Goal: Transaction & Acquisition: Register for event/course

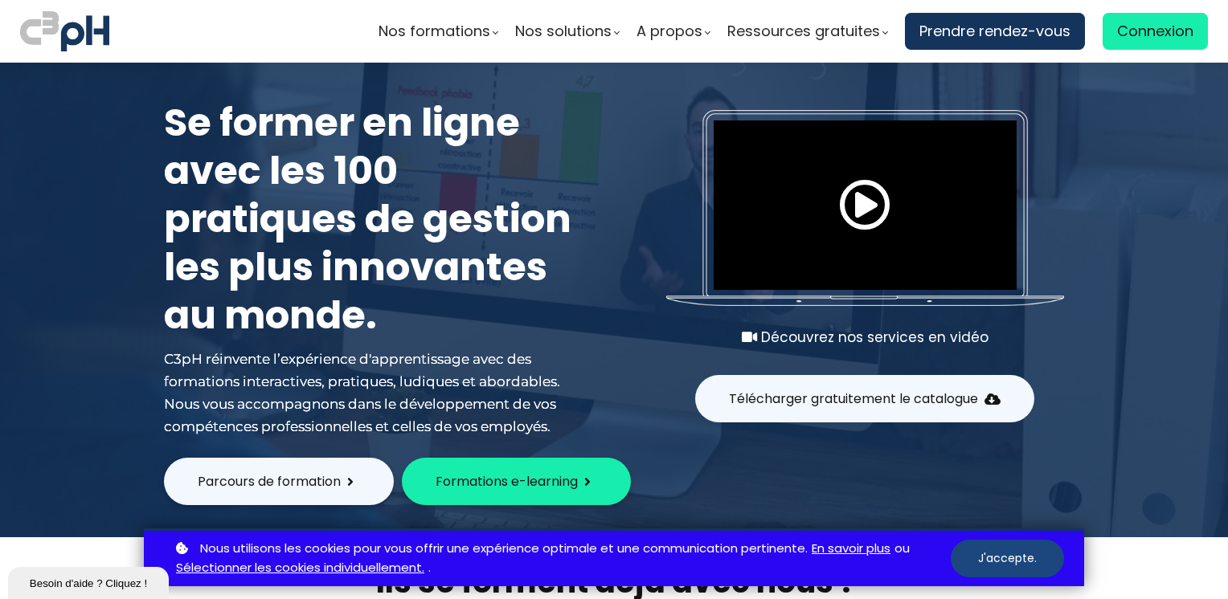
click at [1004, 561] on button "J'accepte." at bounding box center [1006, 559] width 113 height 38
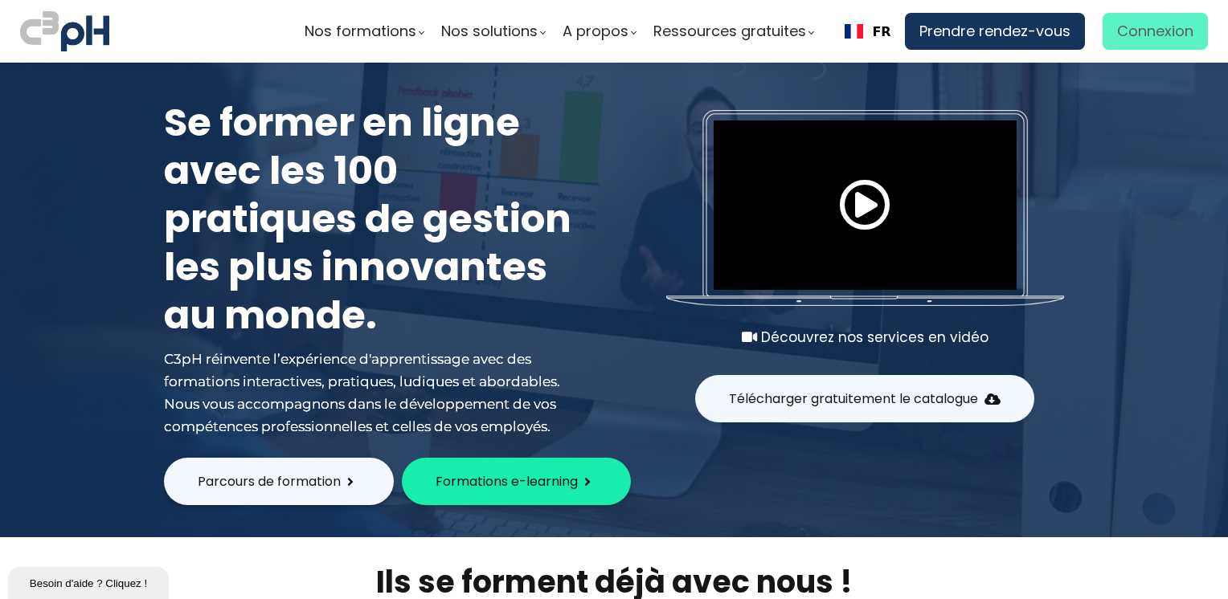
click at [1150, 40] on span "Connexion" at bounding box center [1155, 31] width 76 height 24
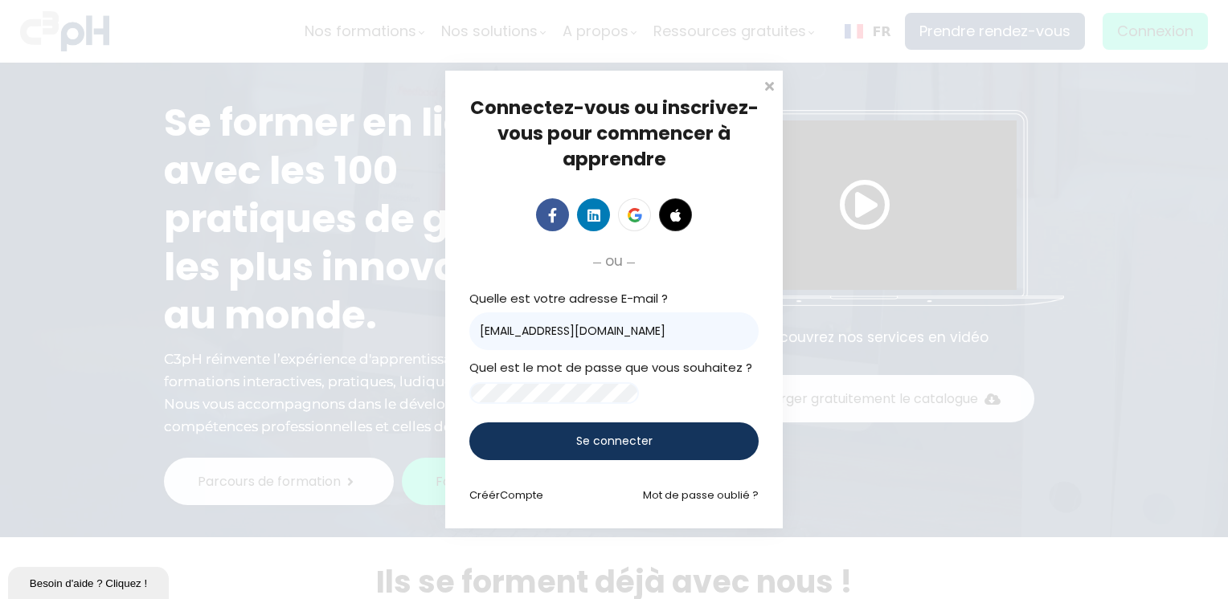
click at [651, 448] on div "Se connecter" at bounding box center [613, 442] width 289 height 38
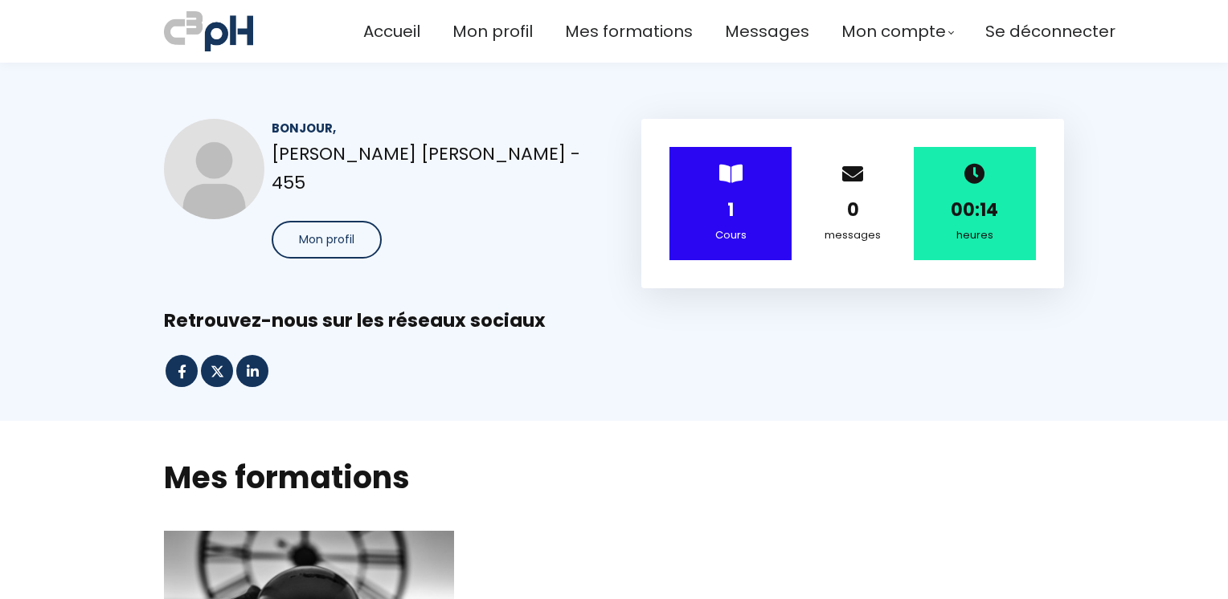
click at [727, 206] on strong "1" at bounding box center [730, 210] width 6 height 25
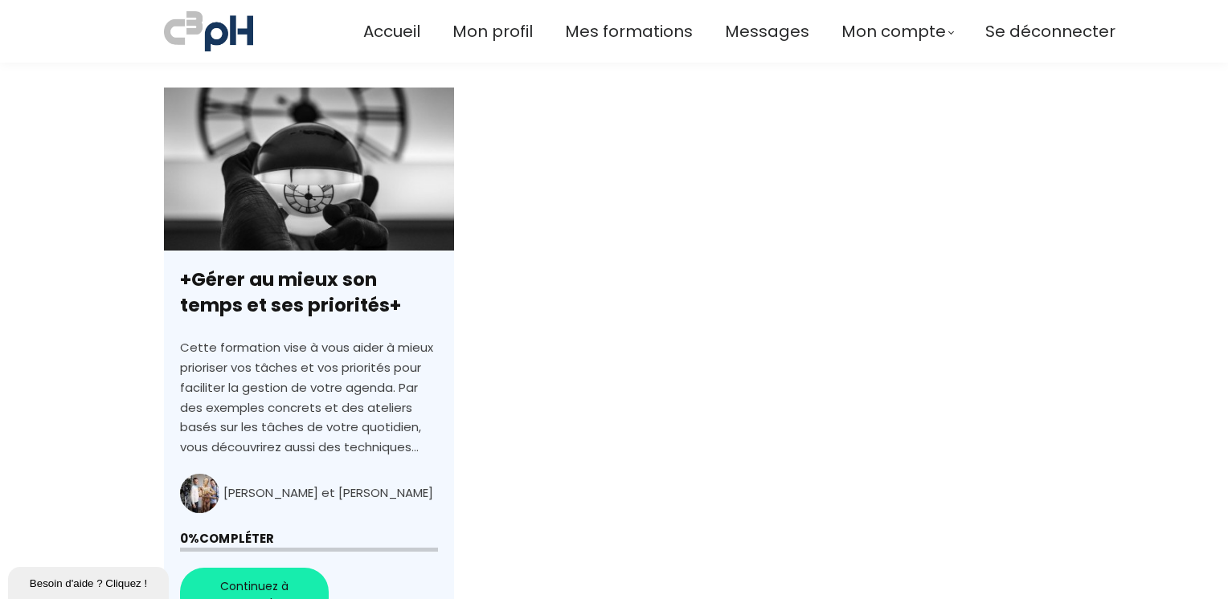
scroll to position [482, 0]
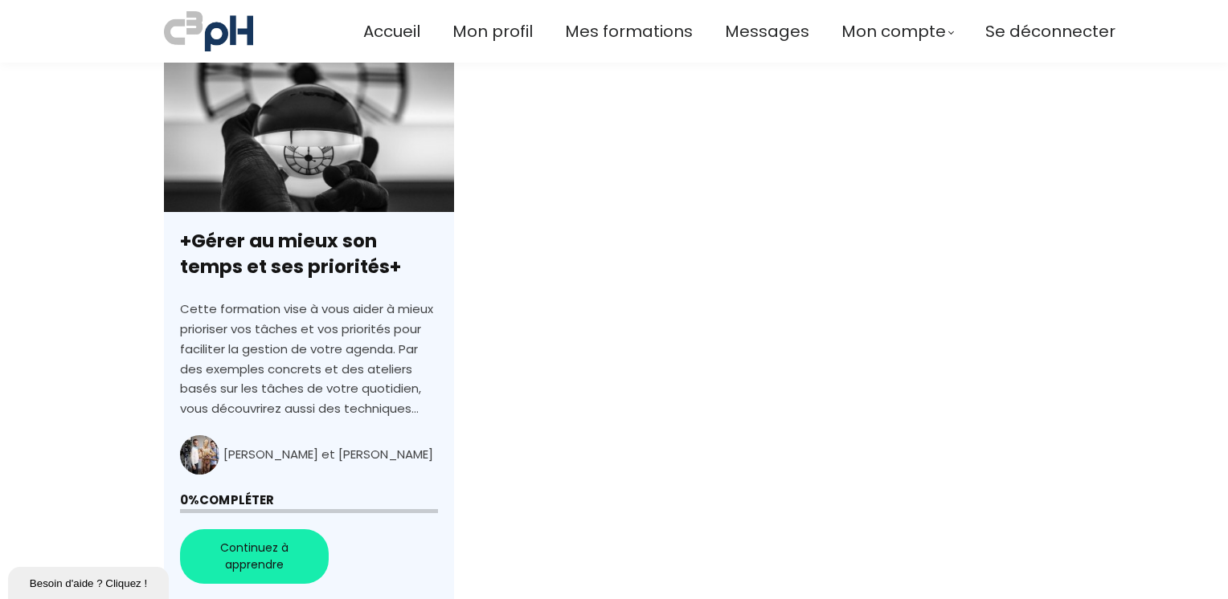
click at [265, 554] on link "+Gérer au mieux son temps et ses priorités+" at bounding box center [309, 325] width 290 height 552
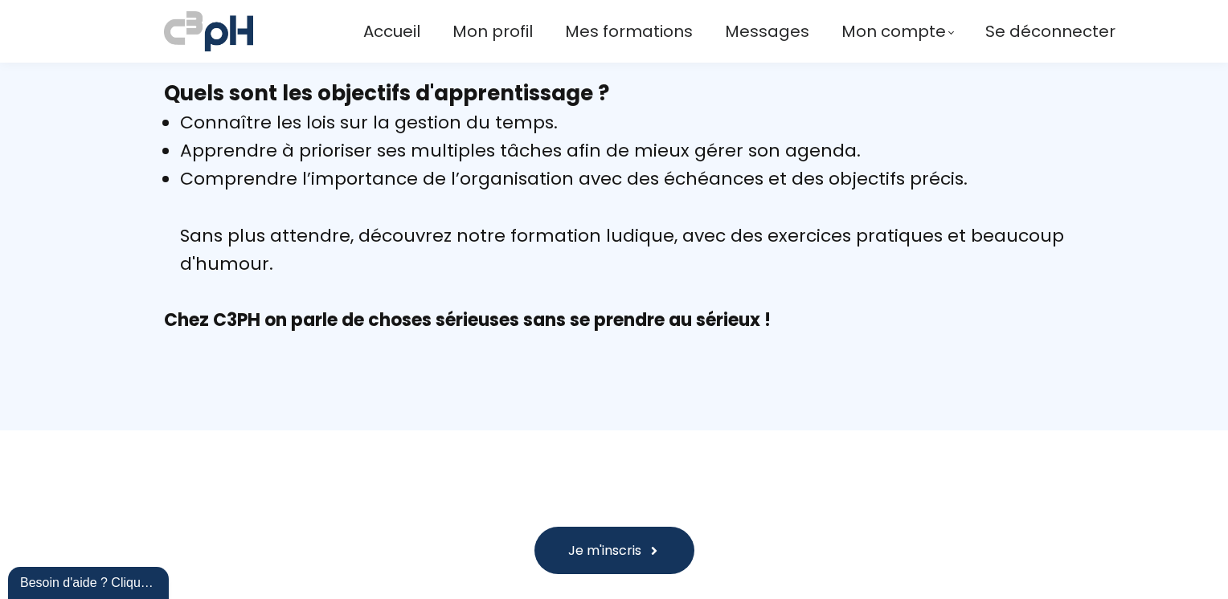
scroll to position [1446, 0]
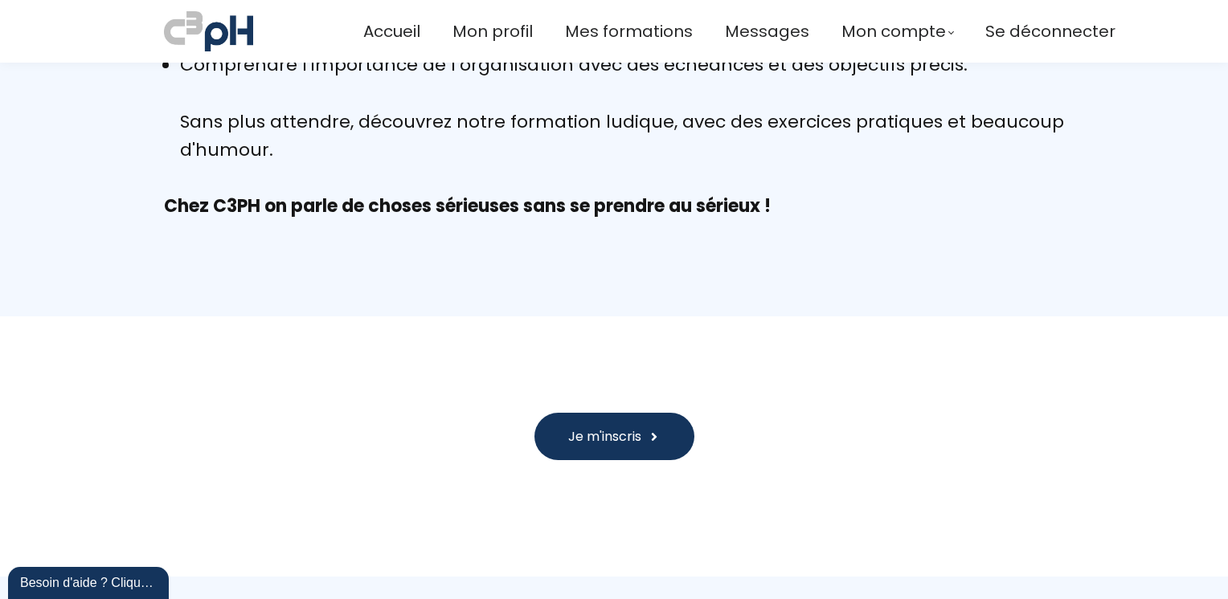
click at [611, 435] on span "Je m'inscris" at bounding box center [604, 437] width 73 height 20
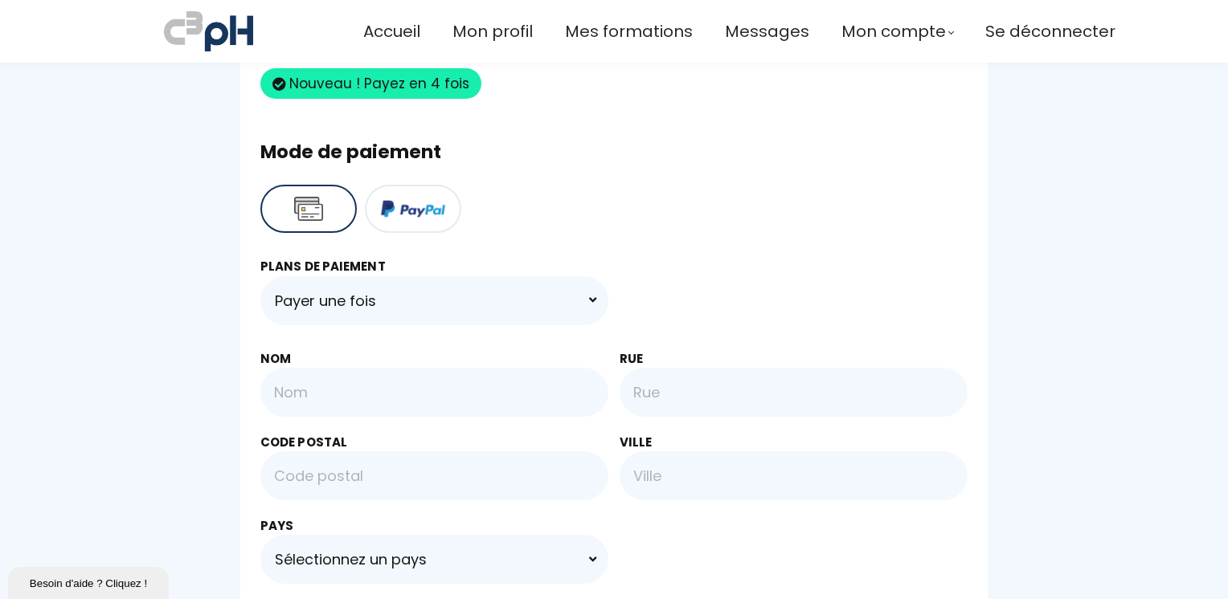
scroll to position [482, 0]
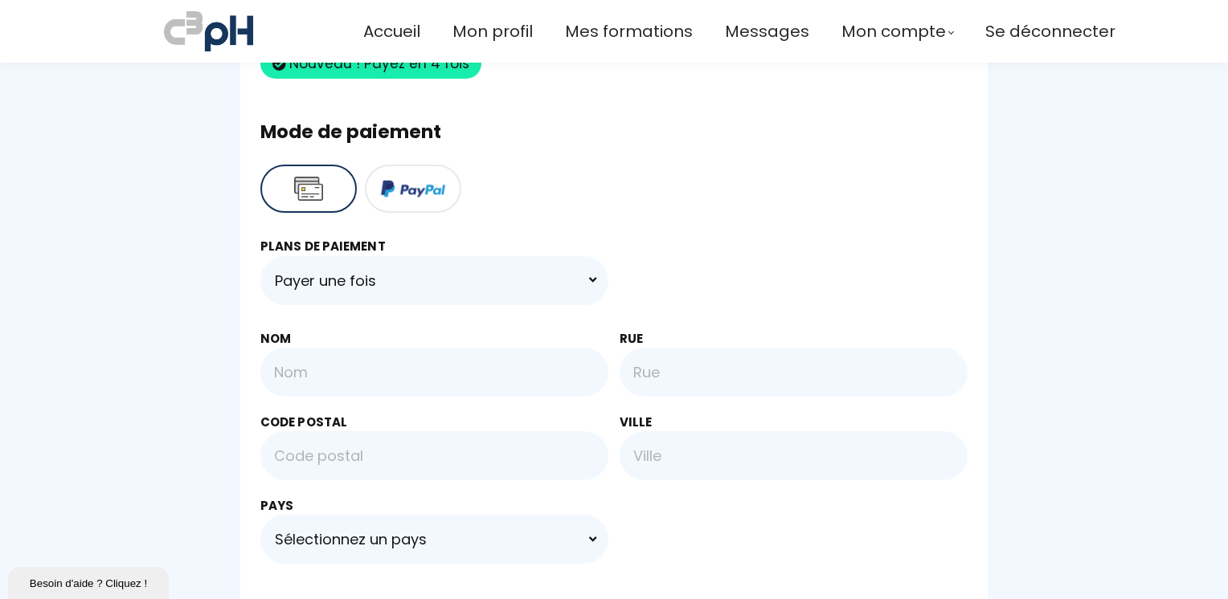
type input "[EMAIL_ADDRESS][DOMAIN_NAME]"
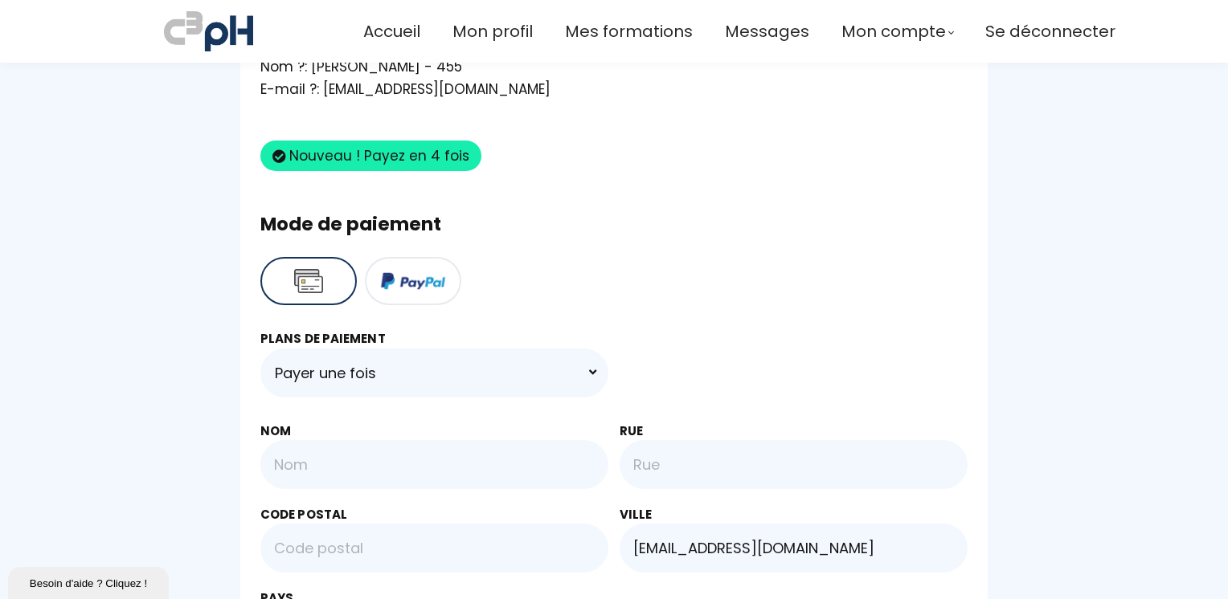
scroll to position [402, 0]
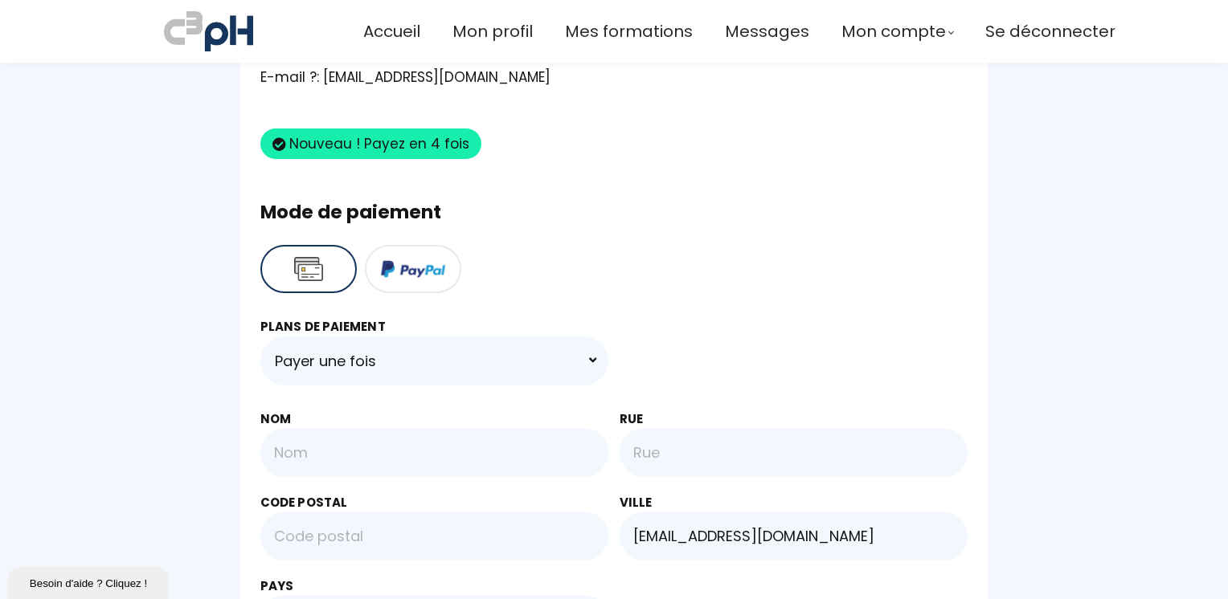
click at [424, 270] on button at bounding box center [413, 269] width 96 height 48
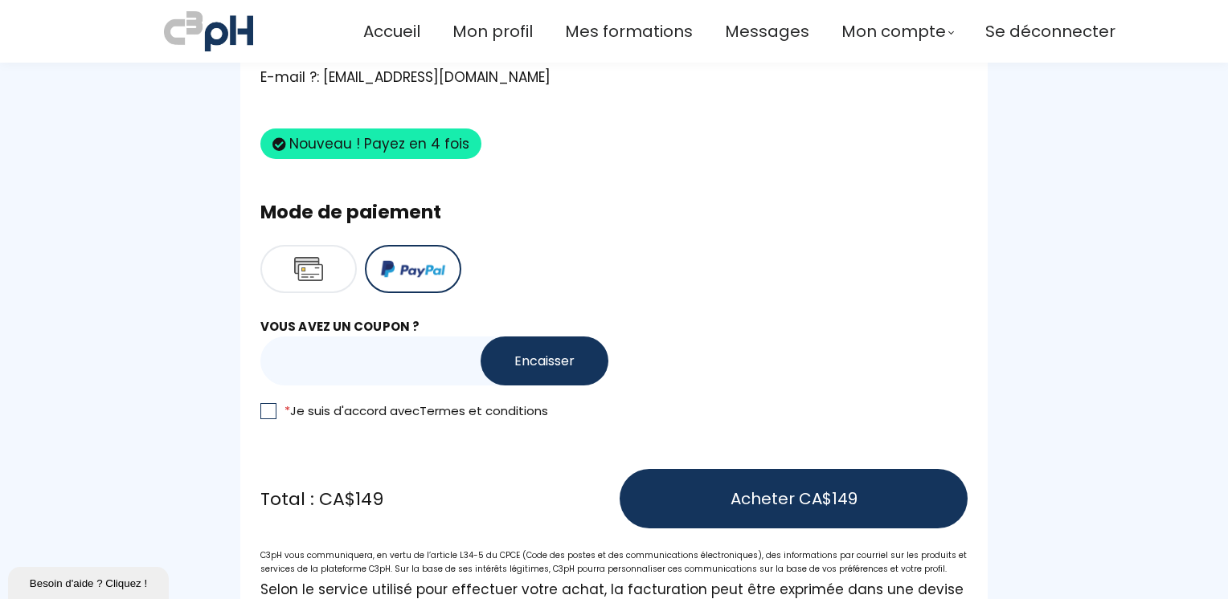
click at [319, 265] on button at bounding box center [308, 269] width 96 height 48
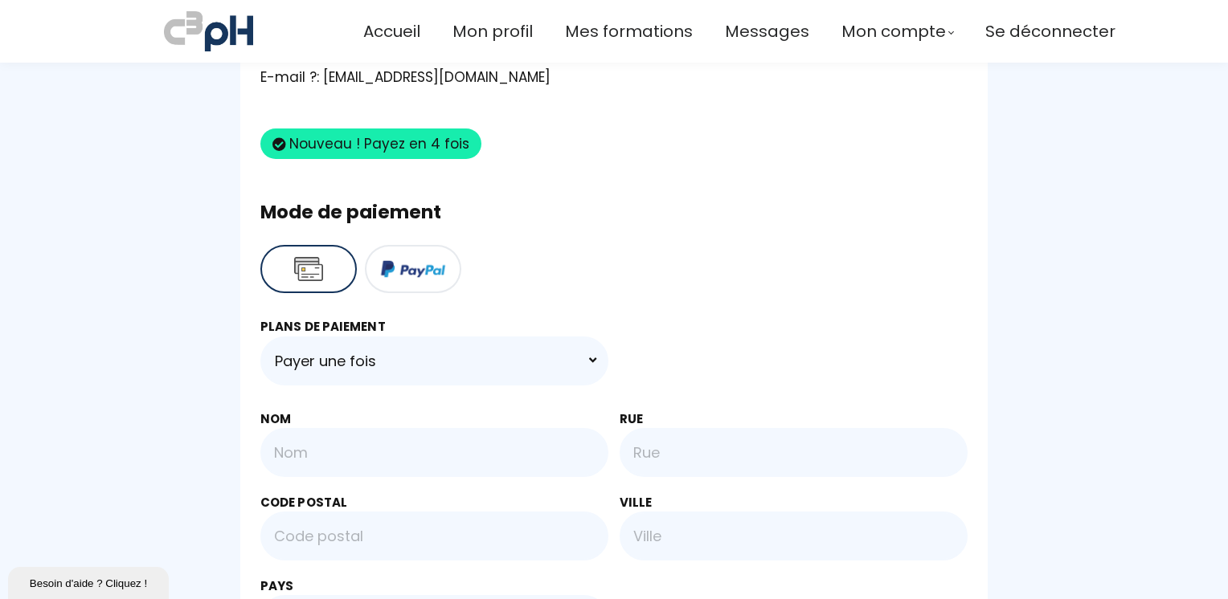
click at [365, 268] on button at bounding box center [413, 269] width 96 height 48
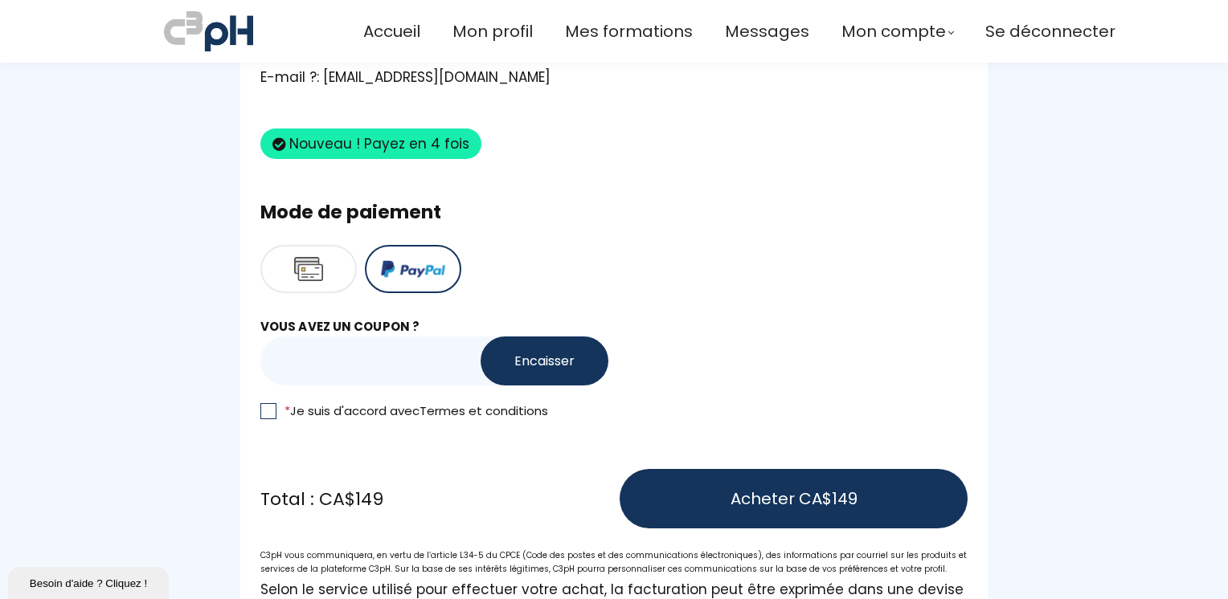
click at [290, 266] on button at bounding box center [308, 269] width 96 height 48
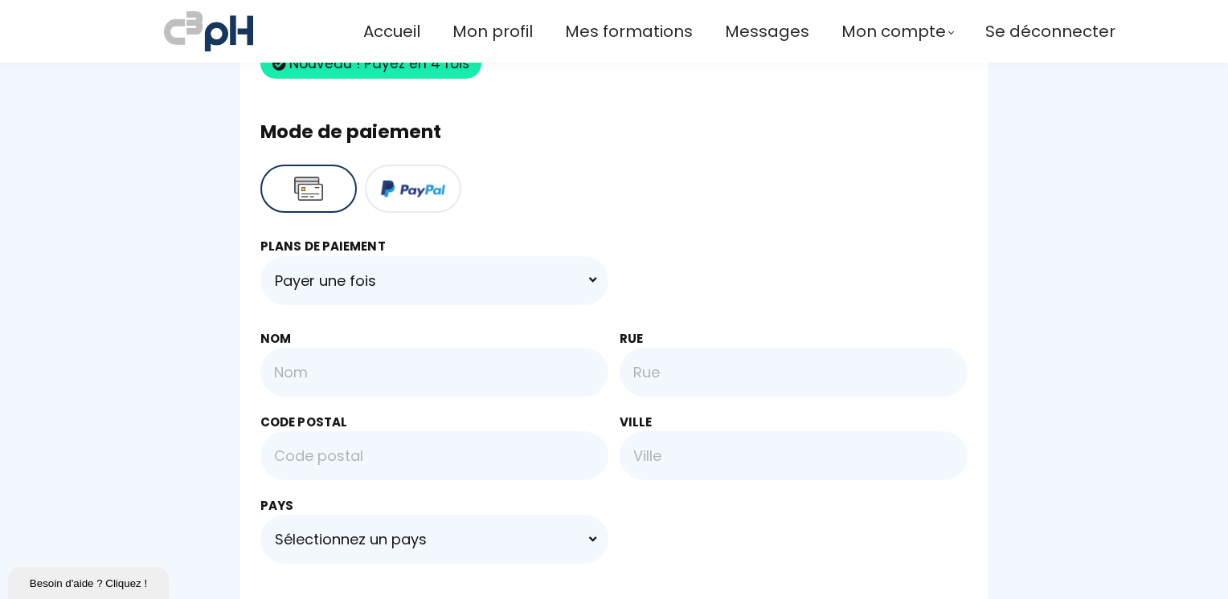
scroll to position [0, 0]
